Goal: Information Seeking & Learning: Learn about a topic

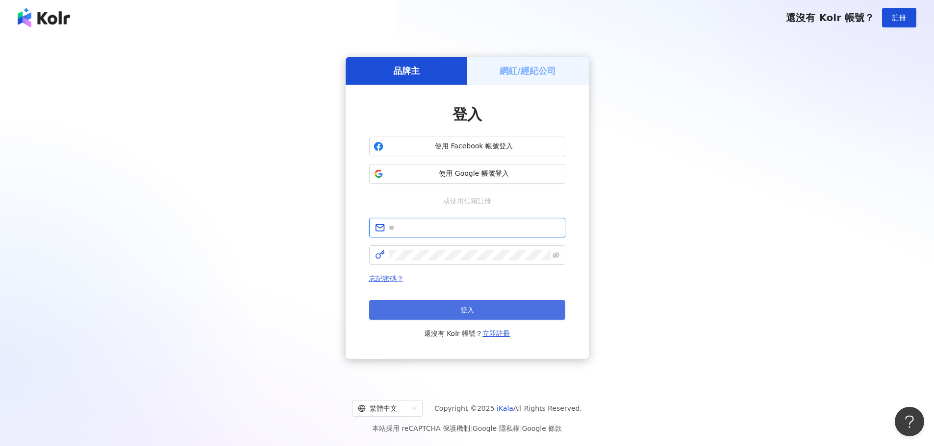
type input "**********"
click at [473, 307] on span "登入" at bounding box center [467, 310] width 14 height 8
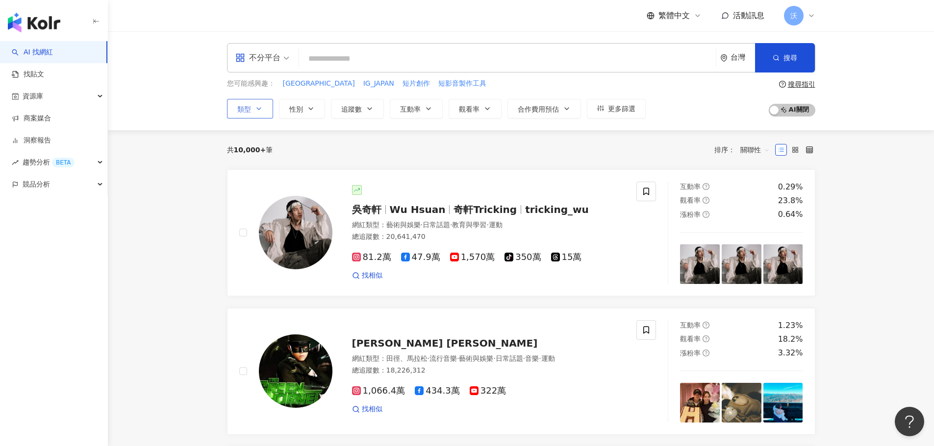
click at [261, 111] on icon "button" at bounding box center [259, 109] width 8 height 8
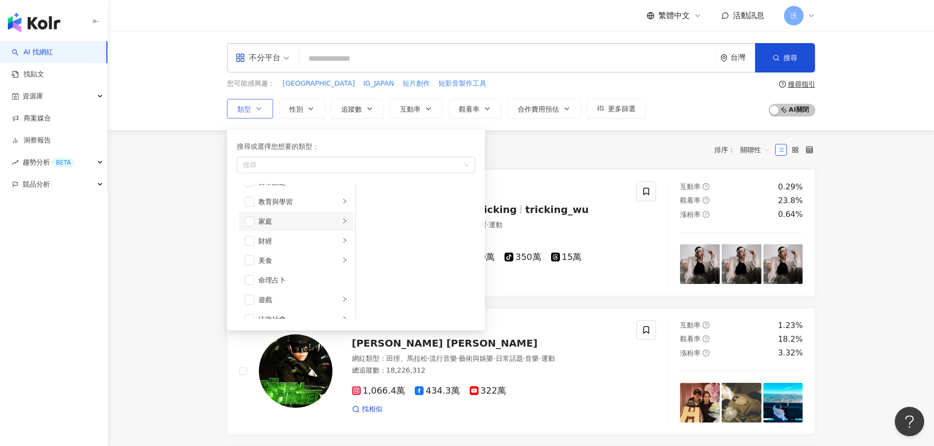
scroll to position [49, 0]
click at [241, 284] on li "美食" at bounding box center [296, 284] width 115 height 20
click at [369, 271] on span "button" at bounding box center [369, 275] width 10 height 10
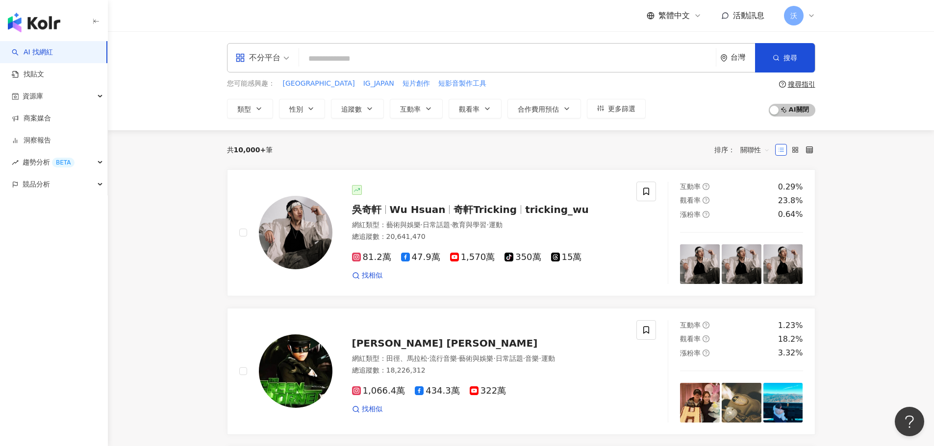
click at [561, 155] on div "共 10,000+ 筆 排序： 關聯性" at bounding box center [521, 150] width 588 height 16
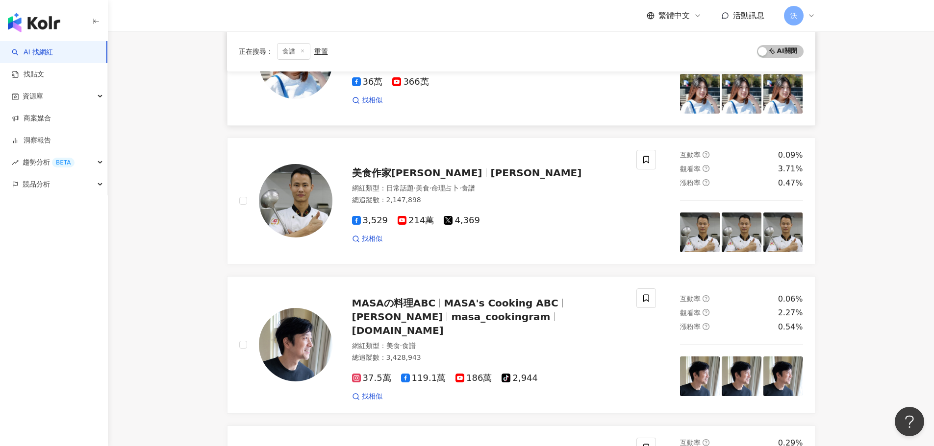
scroll to position [147, 0]
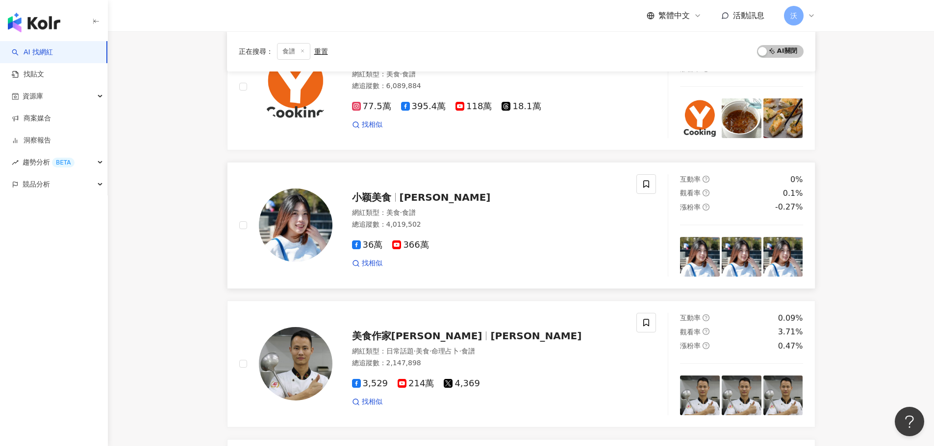
click at [418, 247] on span "366萬" at bounding box center [410, 245] width 36 height 10
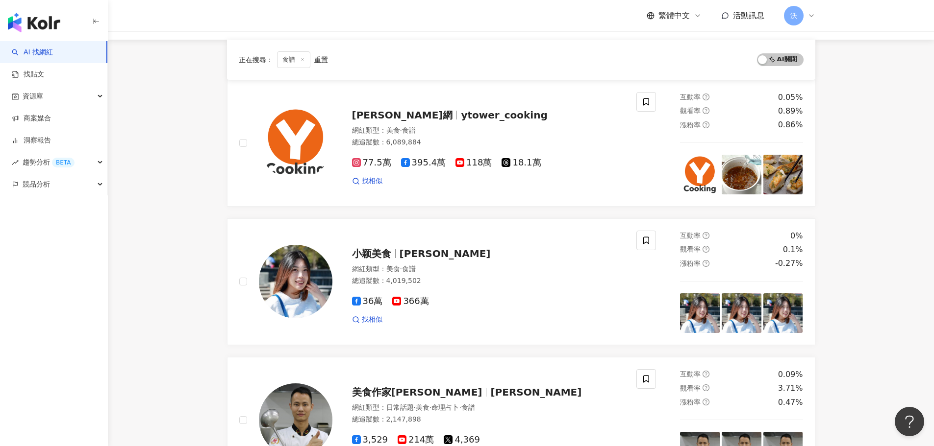
scroll to position [0, 0]
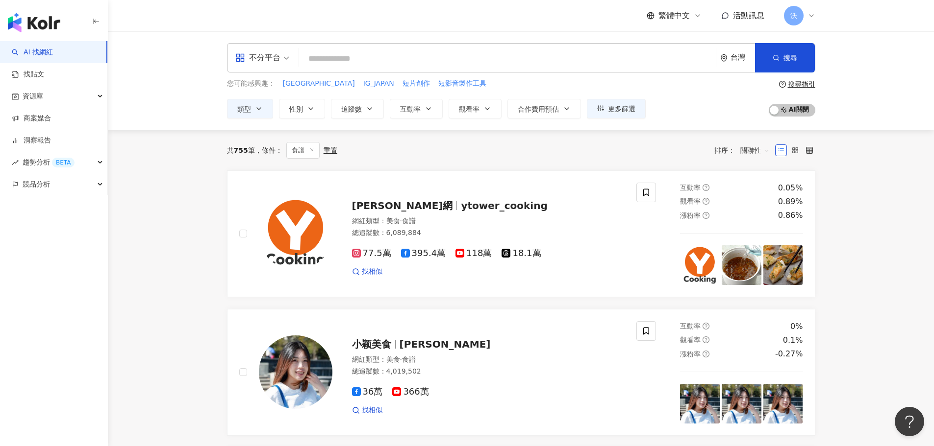
click at [284, 59] on span "不分平台" at bounding box center [262, 58] width 54 height 16
click at [270, 99] on div "Instagram" at bounding box center [265, 103] width 55 height 12
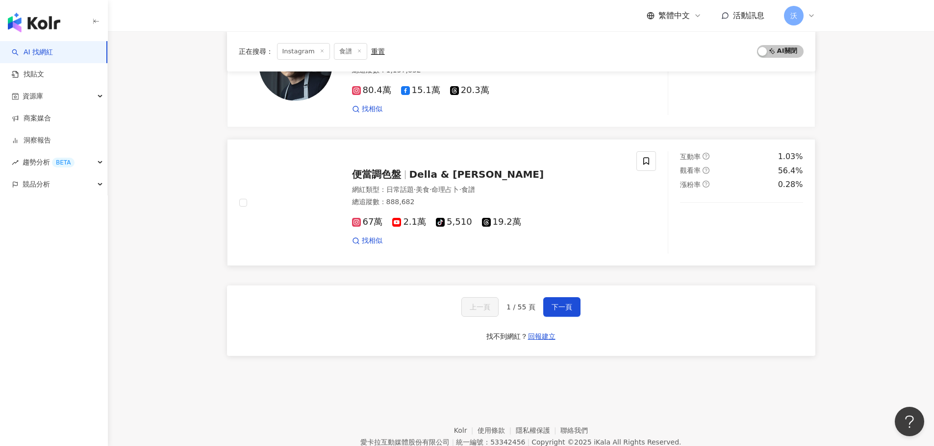
scroll to position [1568, 0]
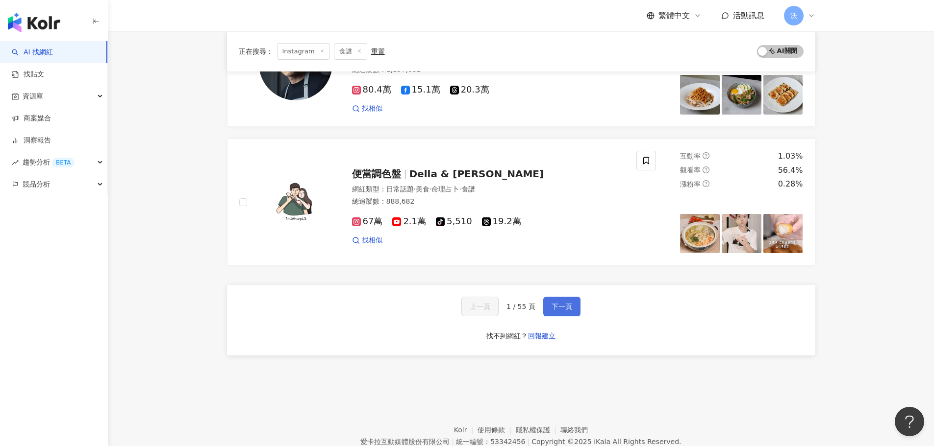
click at [549, 302] on button "下一頁" at bounding box center [561, 307] width 37 height 20
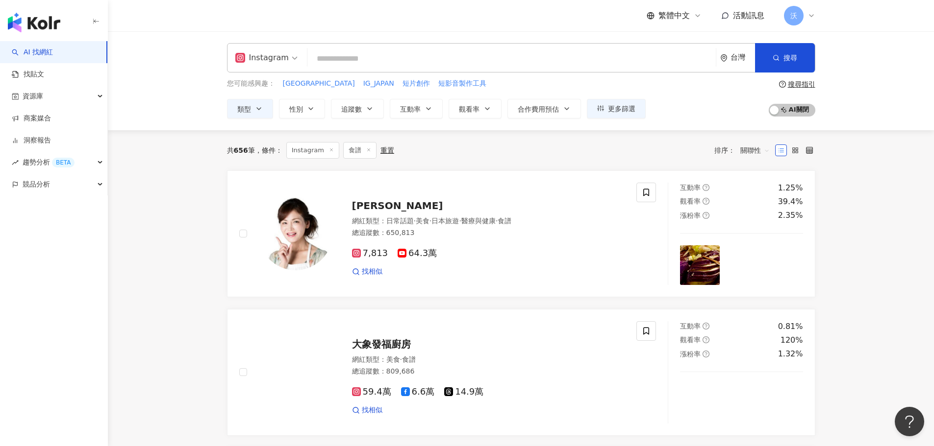
scroll to position [142, 0]
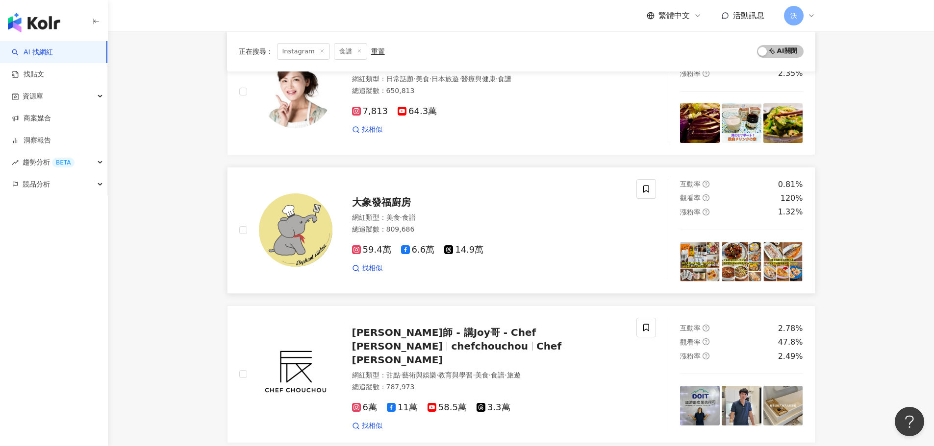
click at [380, 199] on span "大象發福廚房" at bounding box center [381, 203] width 59 height 12
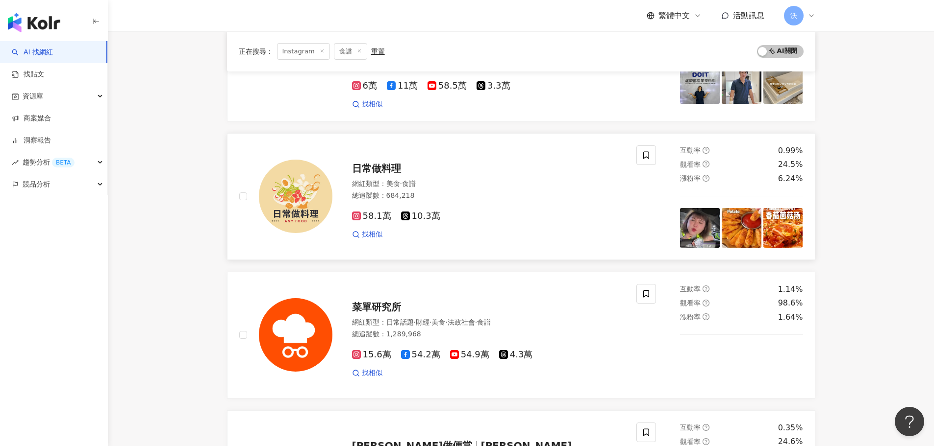
scroll to position [485, 0]
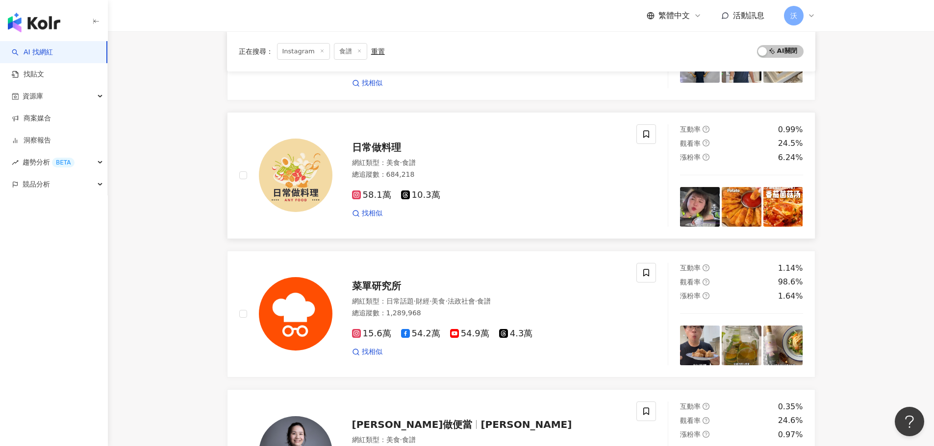
click at [393, 142] on span "日常做料理" at bounding box center [376, 148] width 49 height 12
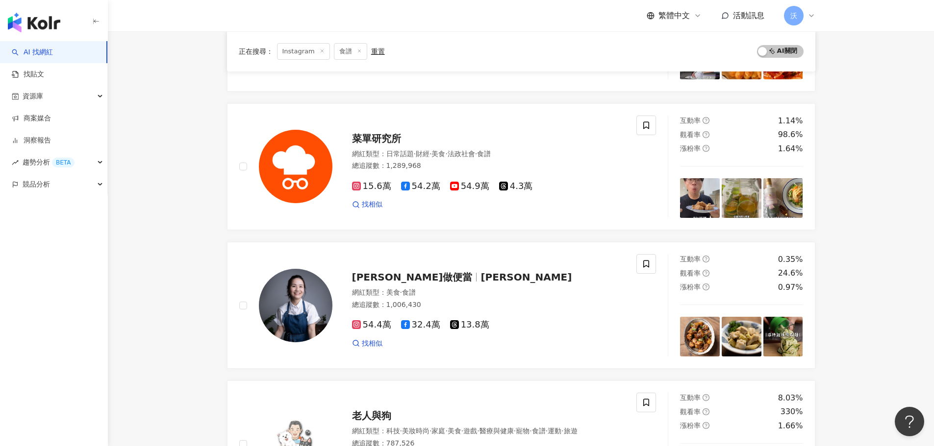
scroll to position [632, 0]
click at [480, 272] on span "貝蒂" at bounding box center [525, 278] width 91 height 12
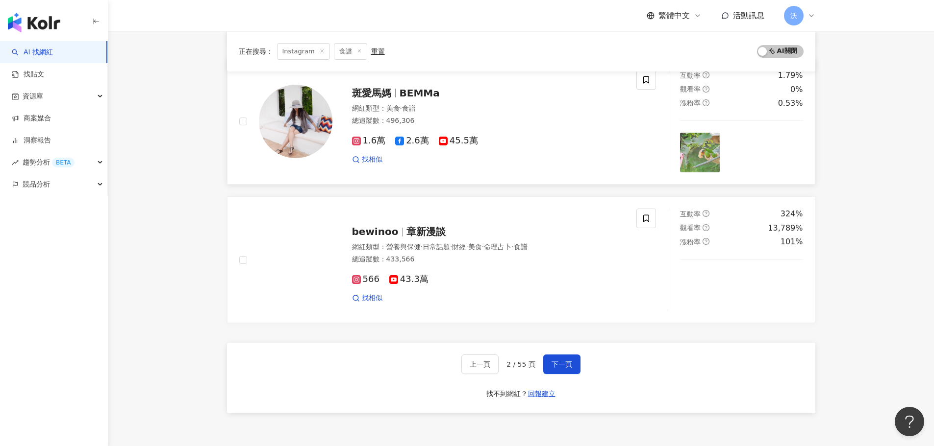
scroll to position [1514, 0]
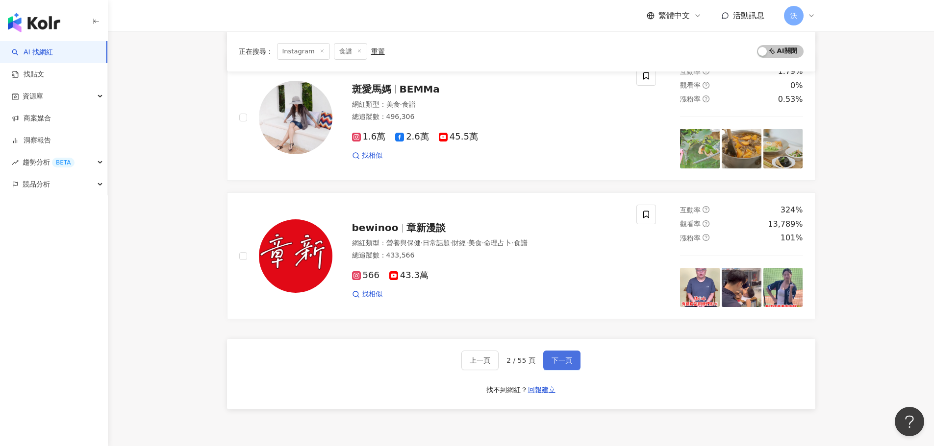
click at [564, 357] on span "下一頁" at bounding box center [561, 361] width 21 height 8
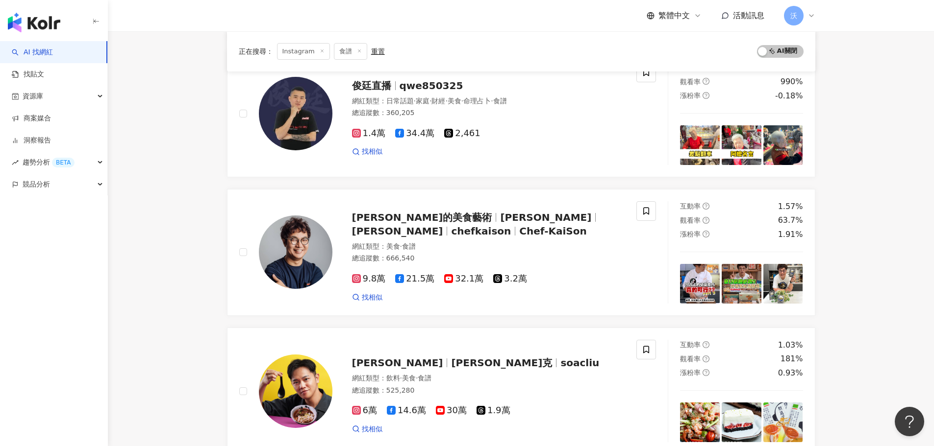
scroll to position [1088, 0]
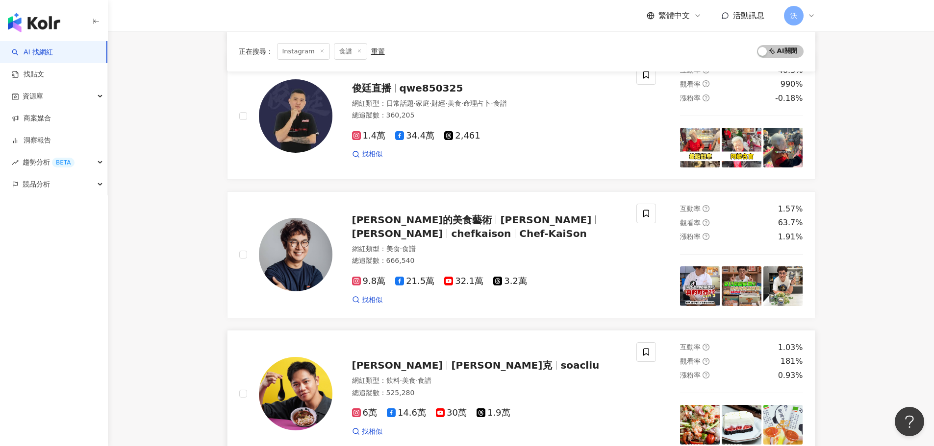
click at [451, 367] on span "索艾克" at bounding box center [501, 366] width 101 height 12
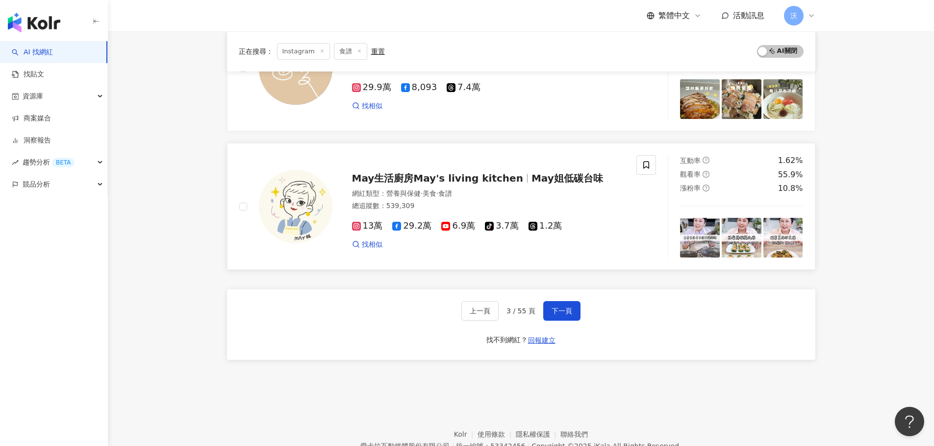
scroll to position [1551, 0]
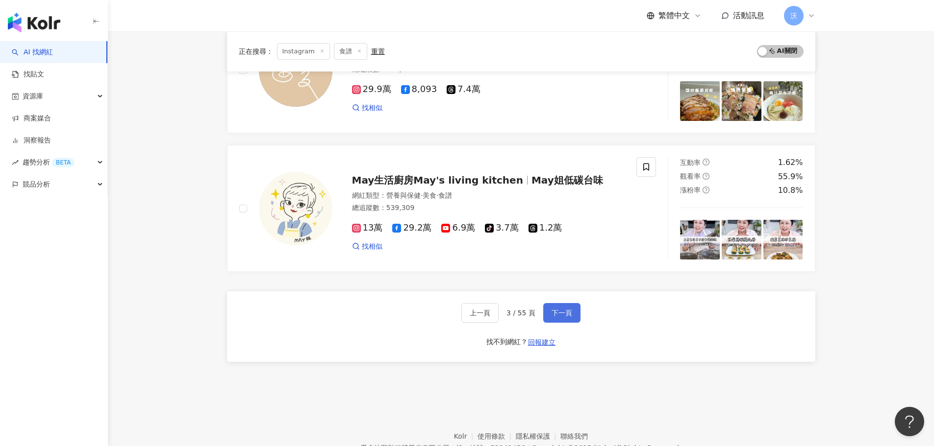
click at [563, 316] on span "下一頁" at bounding box center [561, 313] width 21 height 8
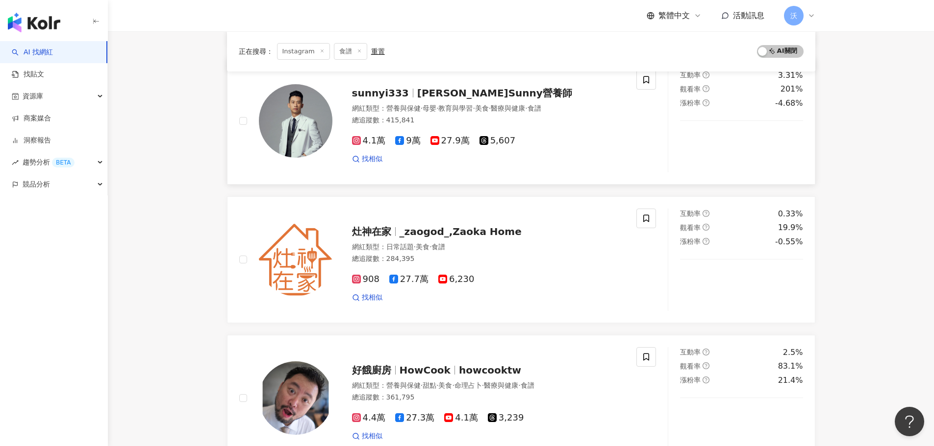
scroll to position [375, 0]
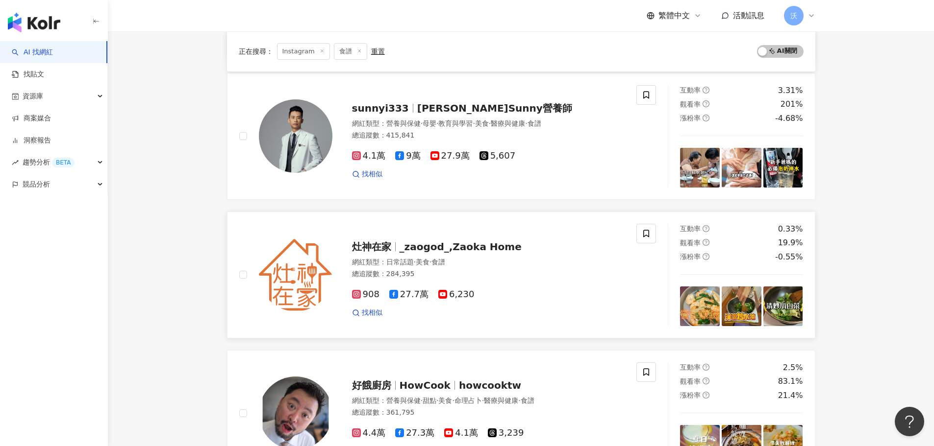
click at [474, 244] on span "_zaogod_,Zaoka Home" at bounding box center [460, 247] width 122 height 12
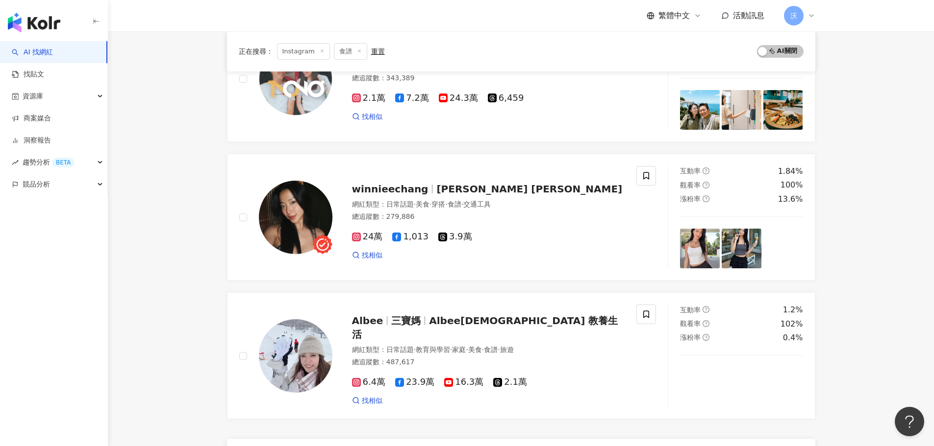
scroll to position [1551, 0]
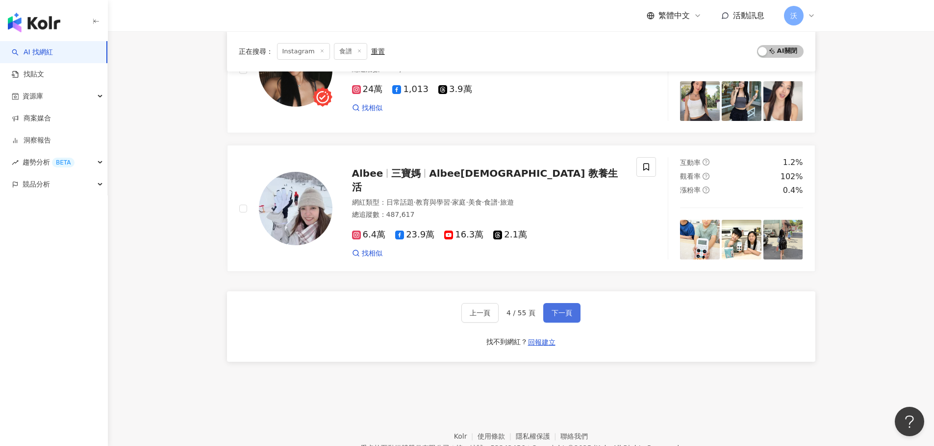
click at [554, 314] on span "下一頁" at bounding box center [561, 313] width 21 height 8
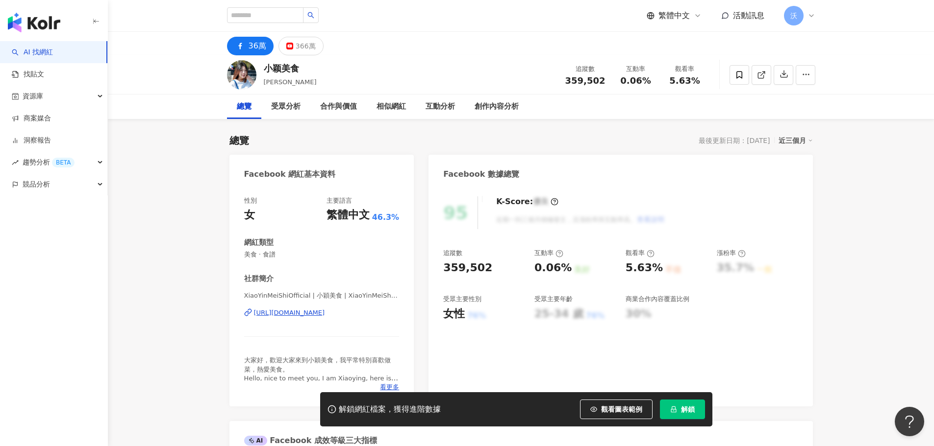
click at [323, 313] on div "[URL][DOMAIN_NAME]" at bounding box center [289, 313] width 71 height 9
click at [294, 49] on button "366萬" at bounding box center [300, 46] width 45 height 19
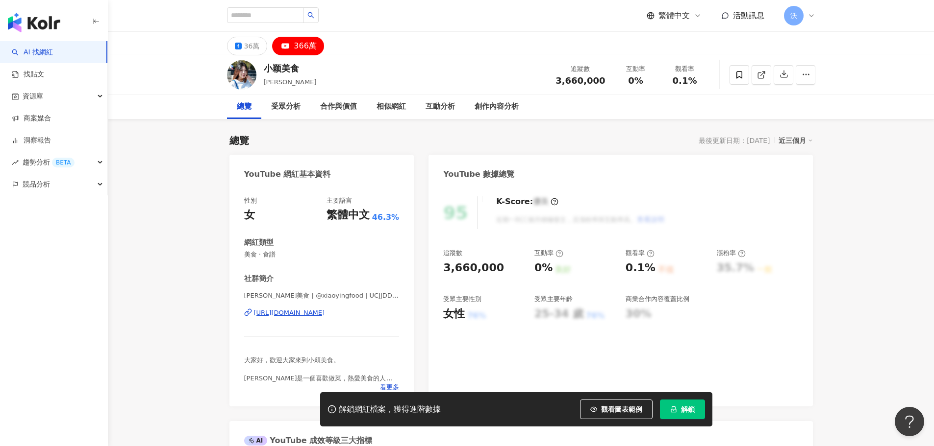
click at [325, 316] on div "https://www.youtube.com/channel/UCJJDD-Hy76jvUMRG-dpFkcw" at bounding box center [289, 313] width 71 height 9
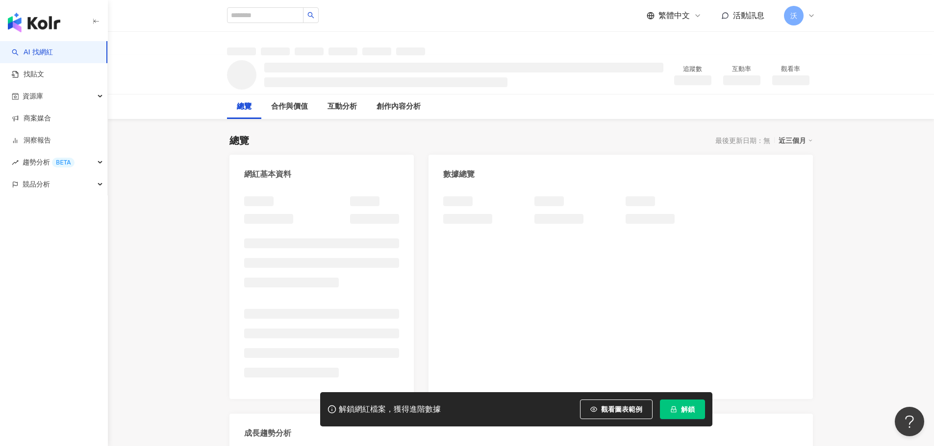
click at [695, 407] on button "解鎖" at bounding box center [682, 410] width 45 height 20
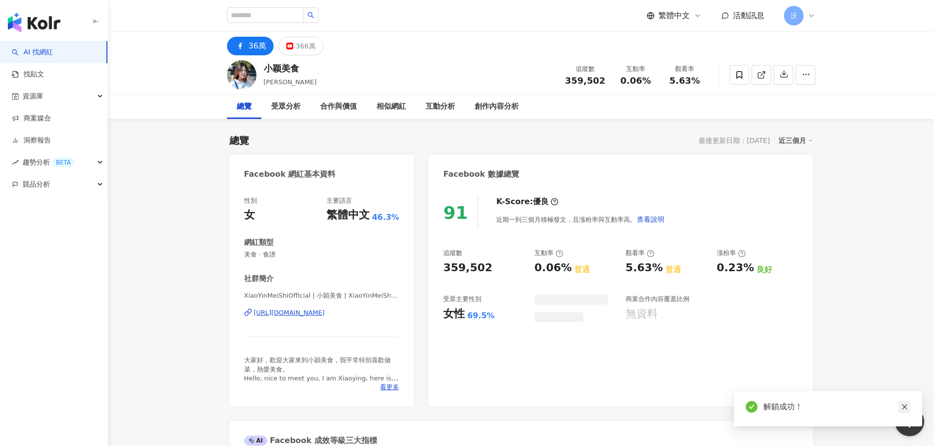
click at [904, 408] on icon "close" at bounding box center [903, 407] width 5 height 5
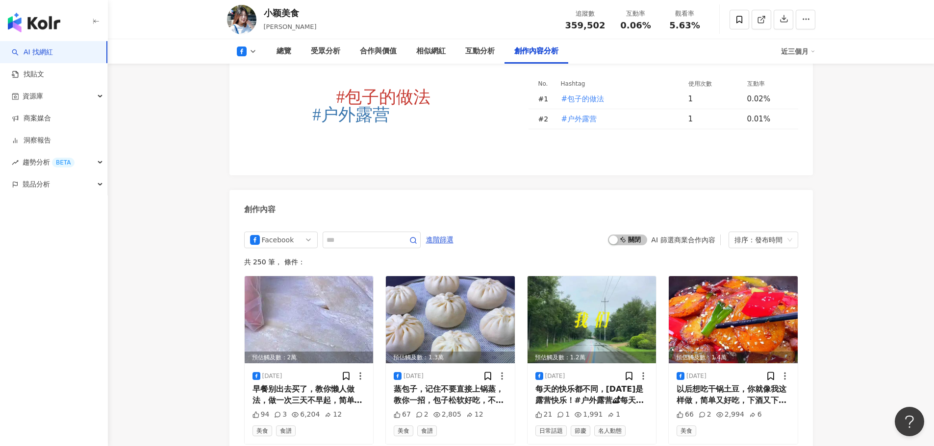
scroll to position [2450, 0]
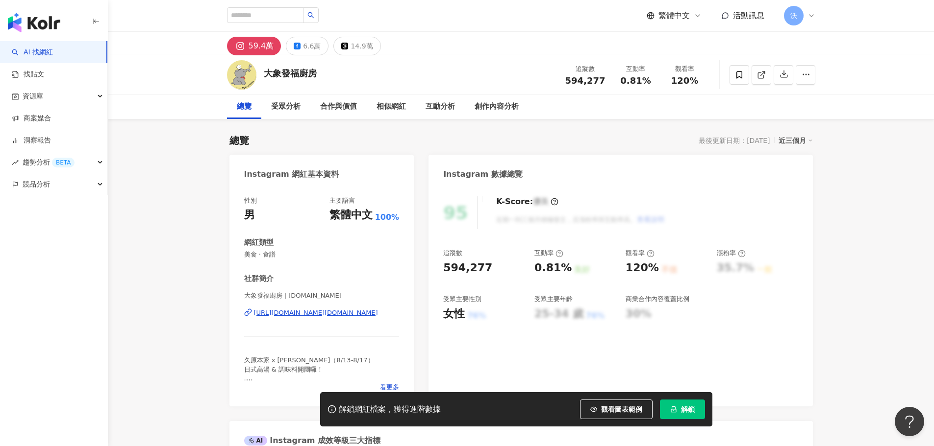
click at [351, 317] on div "https://www.instagram.com/e.g.kitchen/" at bounding box center [316, 313] width 124 height 9
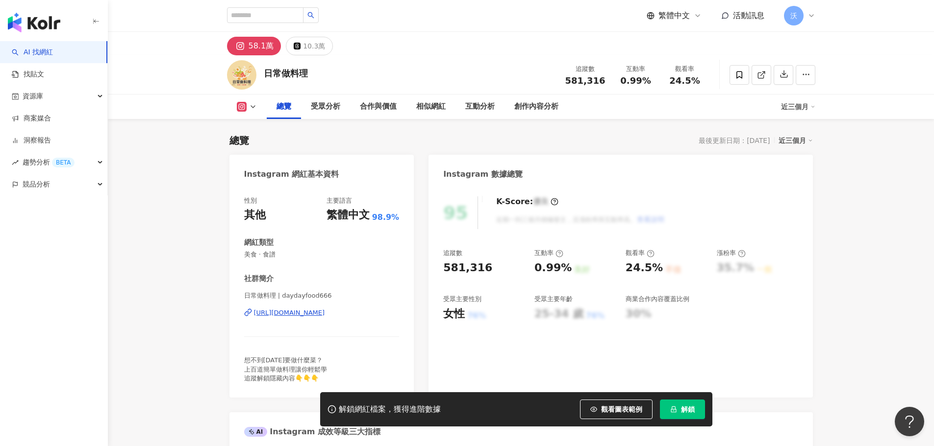
click at [271, 47] on div "58.1萬" at bounding box center [260, 46] width 25 height 14
click at [309, 311] on div "https://www.instagram.com/daydayfood666/" at bounding box center [289, 313] width 71 height 9
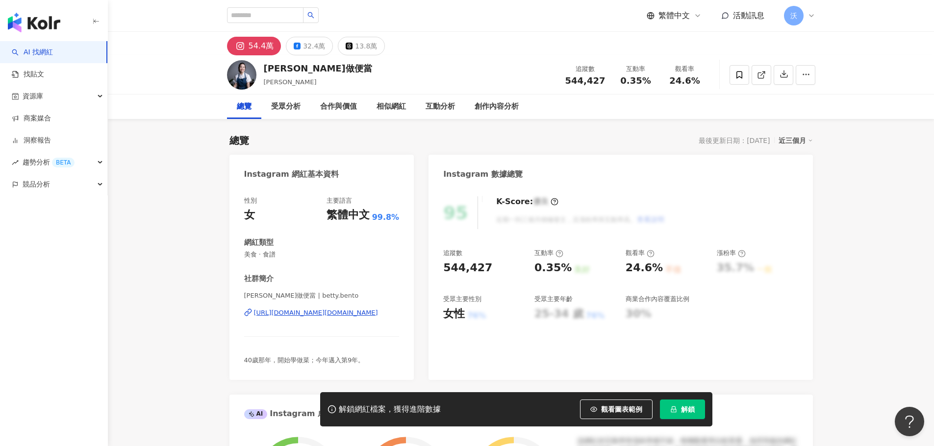
click at [338, 315] on div "https://www.instagram.com/betty.bento/" at bounding box center [316, 313] width 124 height 9
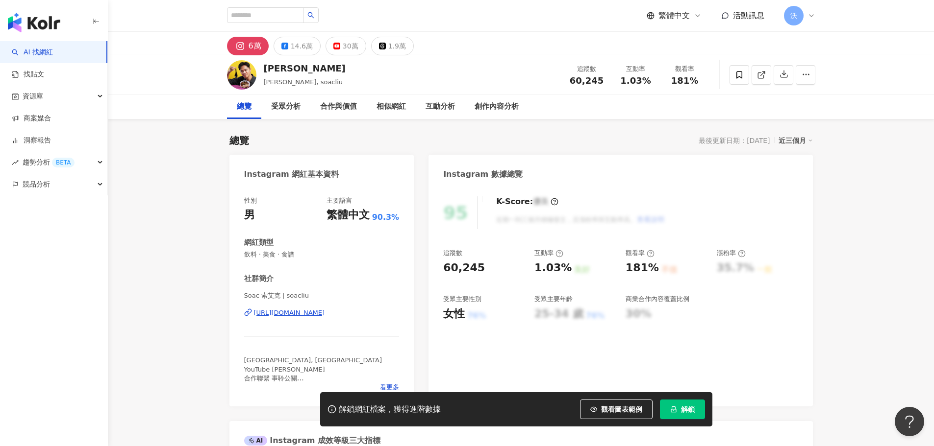
click at [325, 312] on div "[URL][DOMAIN_NAME]" at bounding box center [289, 313] width 71 height 9
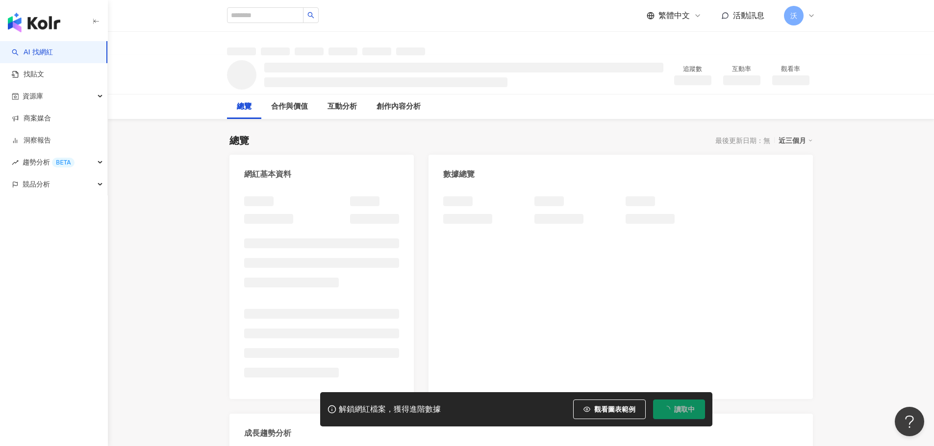
scroll to position [68, 0]
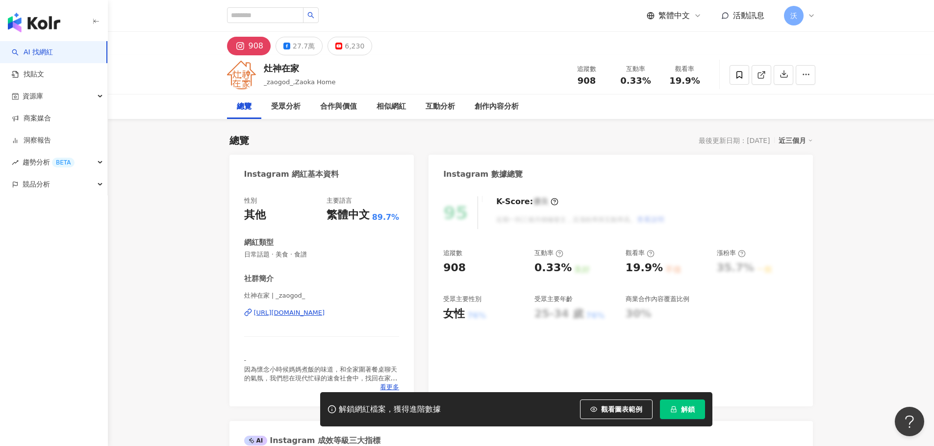
click at [325, 315] on div "https://www.instagram.com/_zaogod_/" at bounding box center [289, 313] width 71 height 9
